Goal: Go to known website: Access a specific website the user already knows

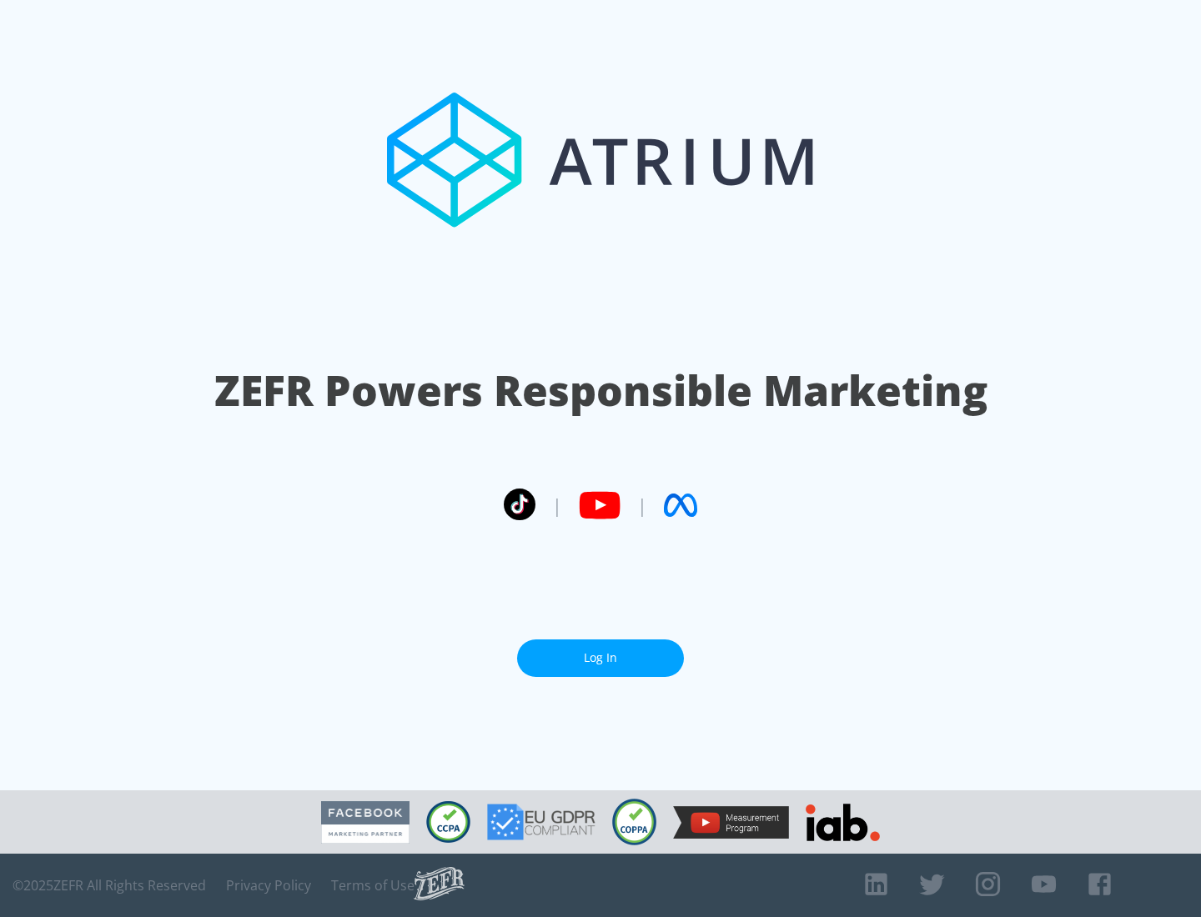
click at [601, 658] on link "Log In" at bounding box center [600, 659] width 167 height 38
